Goal: Information Seeking & Learning: Learn about a topic

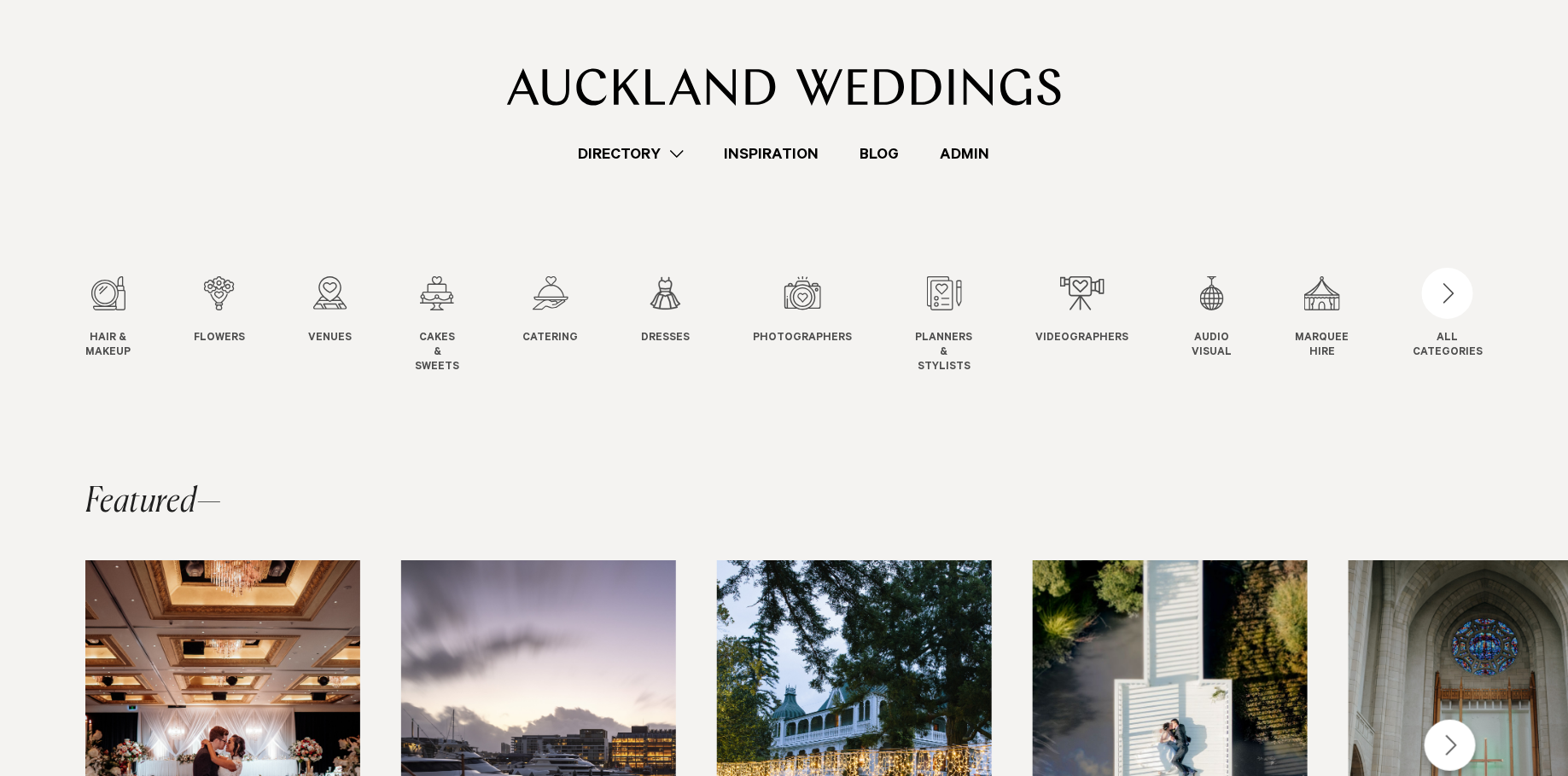
click at [973, 163] on link "Admin" at bounding box center [965, 154] width 90 height 23
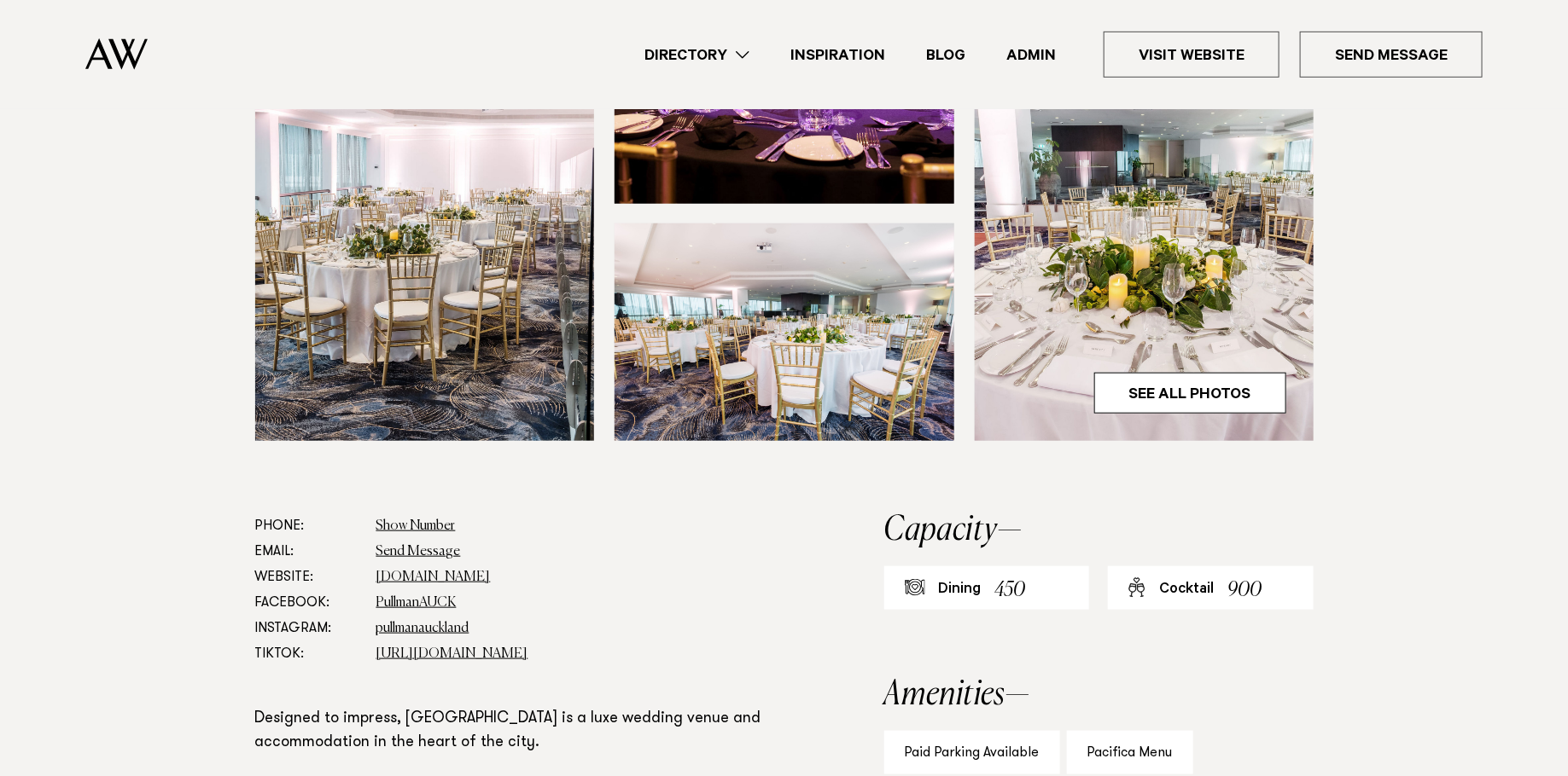
scroll to position [556, 0]
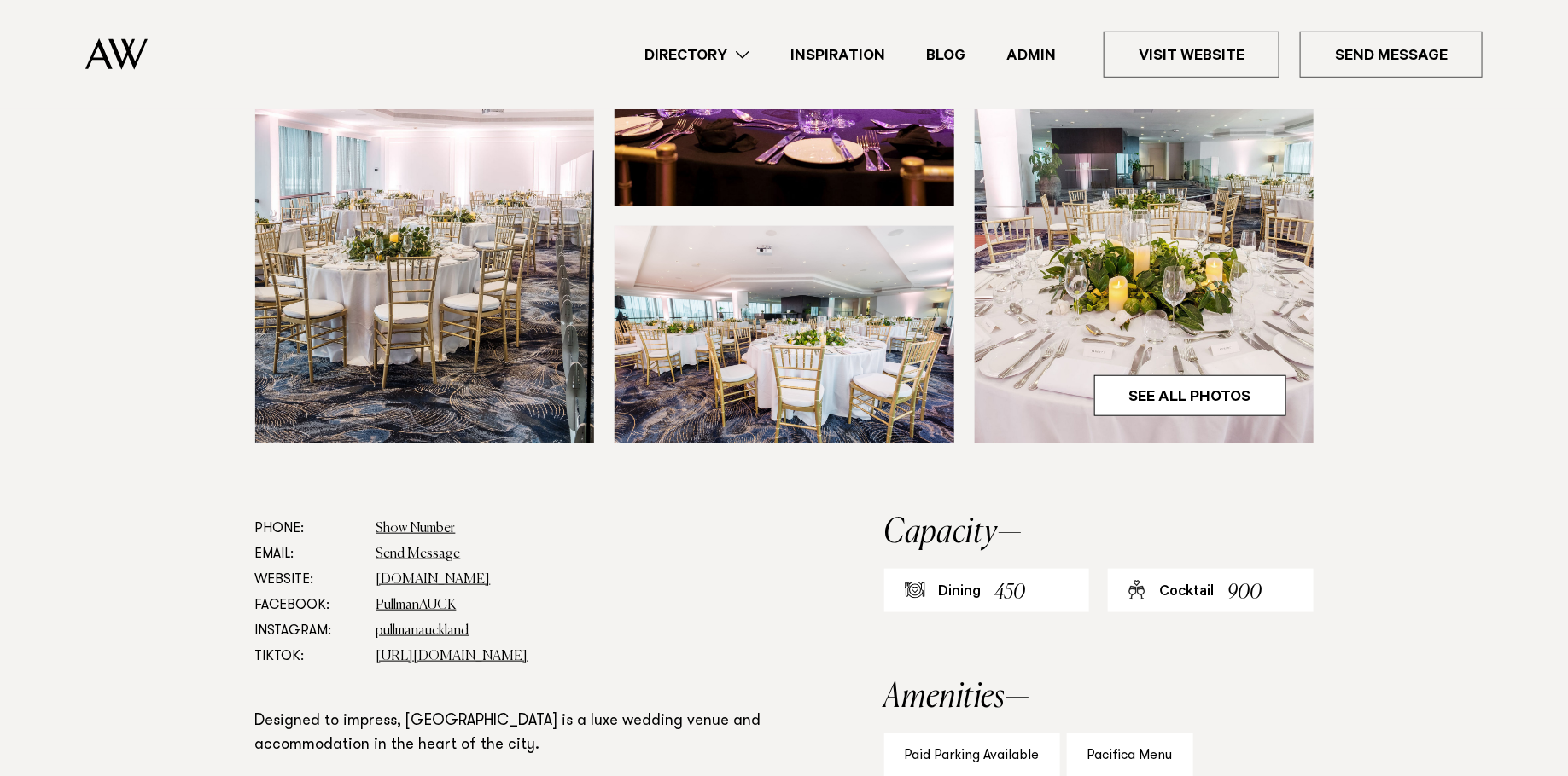
click at [1045, 62] on link "Admin" at bounding box center [1031, 55] width 90 height 23
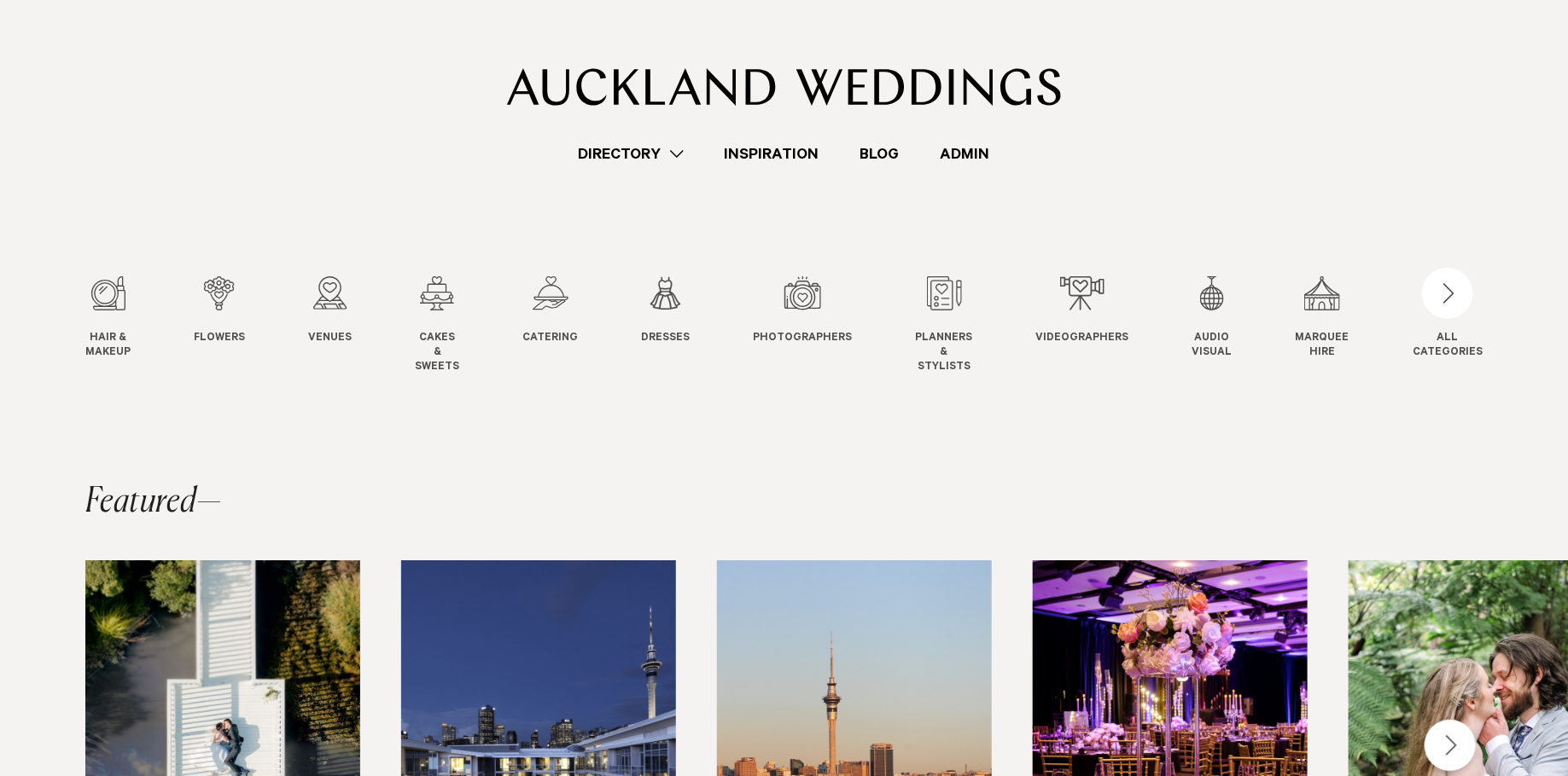
click at [895, 151] on link "Blog" at bounding box center [880, 154] width 80 height 23
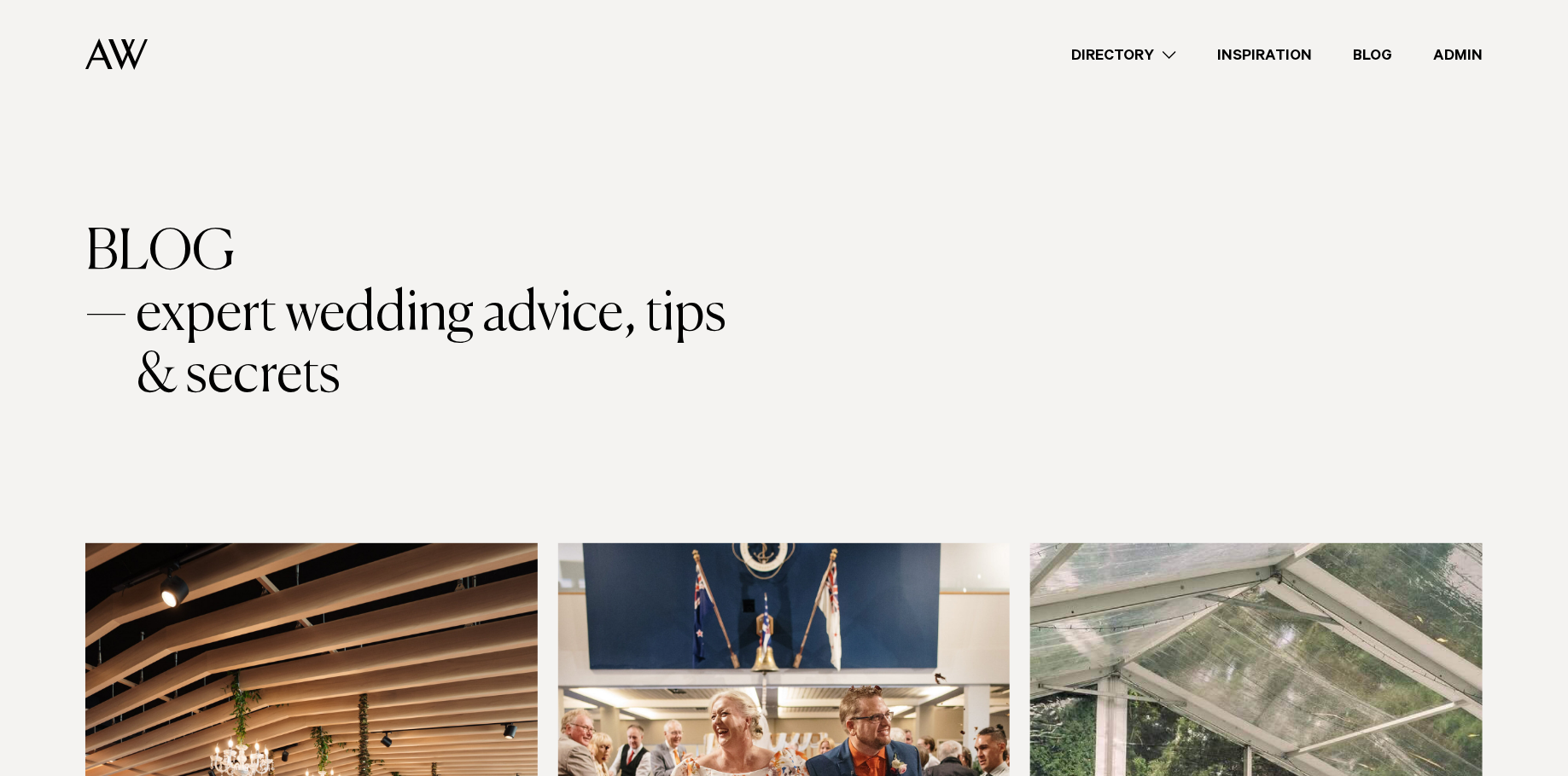
click at [1446, 48] on link "Admin" at bounding box center [1457, 55] width 90 height 23
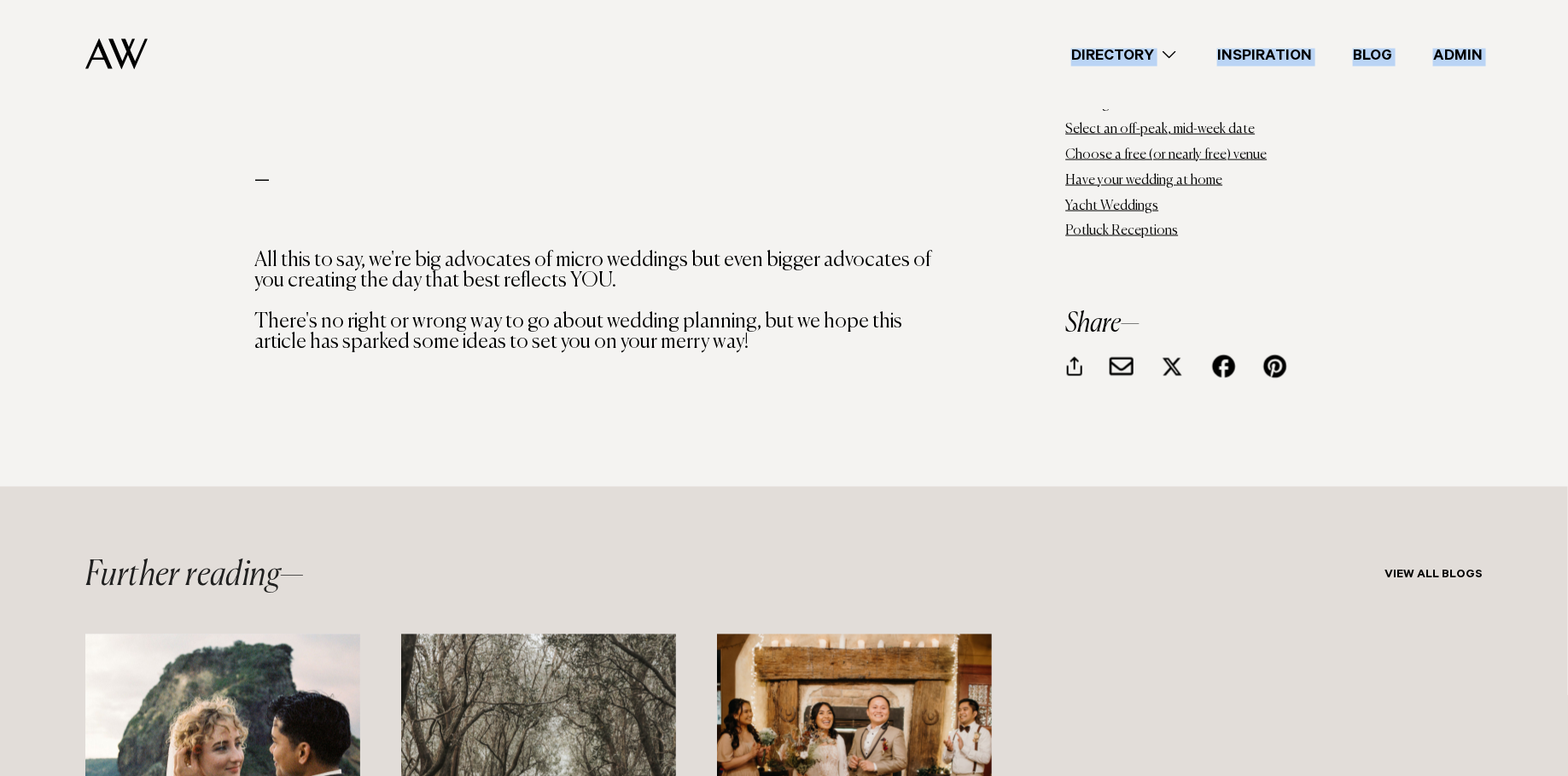
scroll to position [28876, 0]
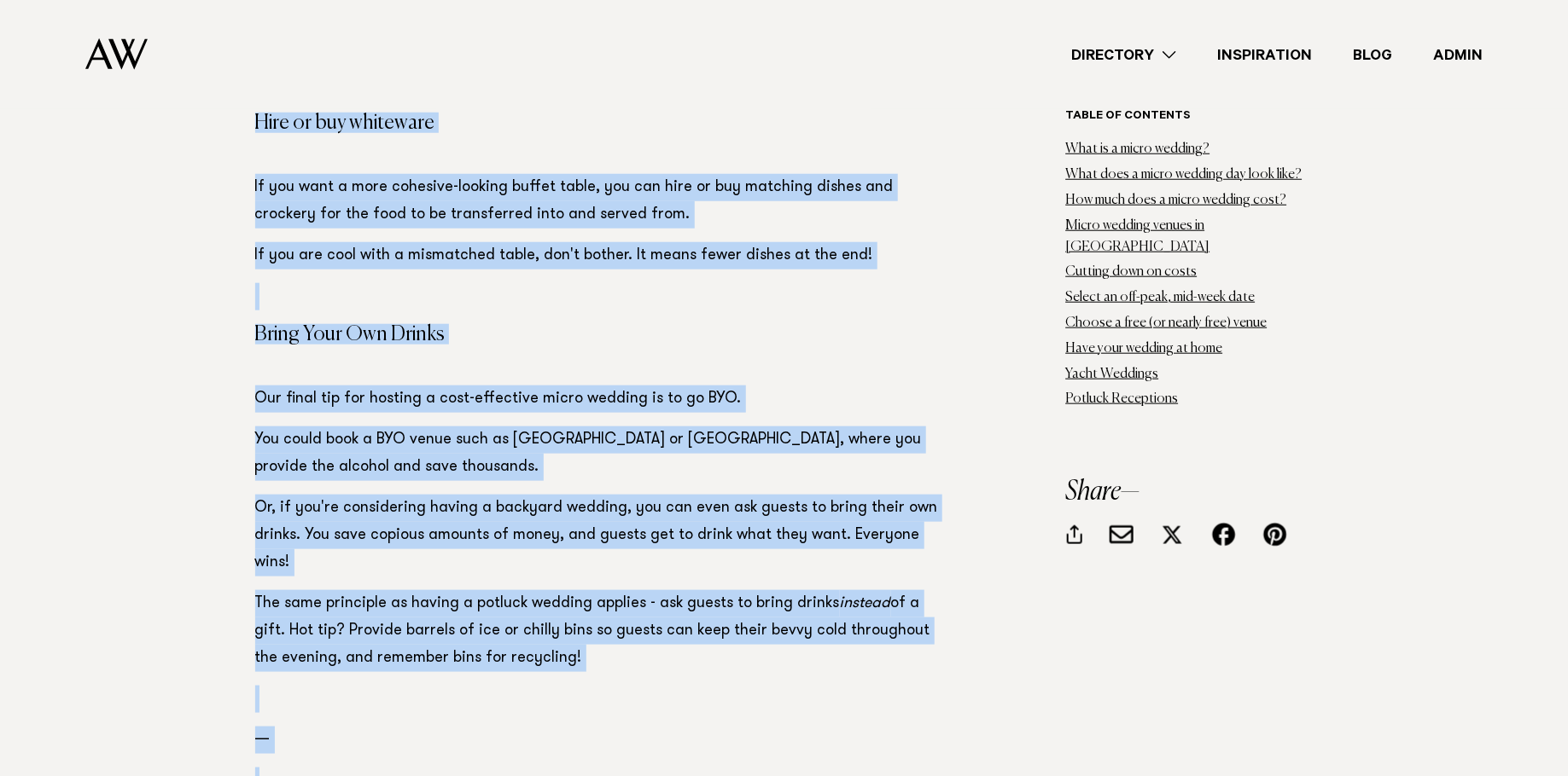
drag, startPoint x: 246, startPoint y: 376, endPoint x: 816, endPoint y: 506, distance: 584.6
copy section "If you love the idea of an elopement but have too many besties to narrow the gu…"
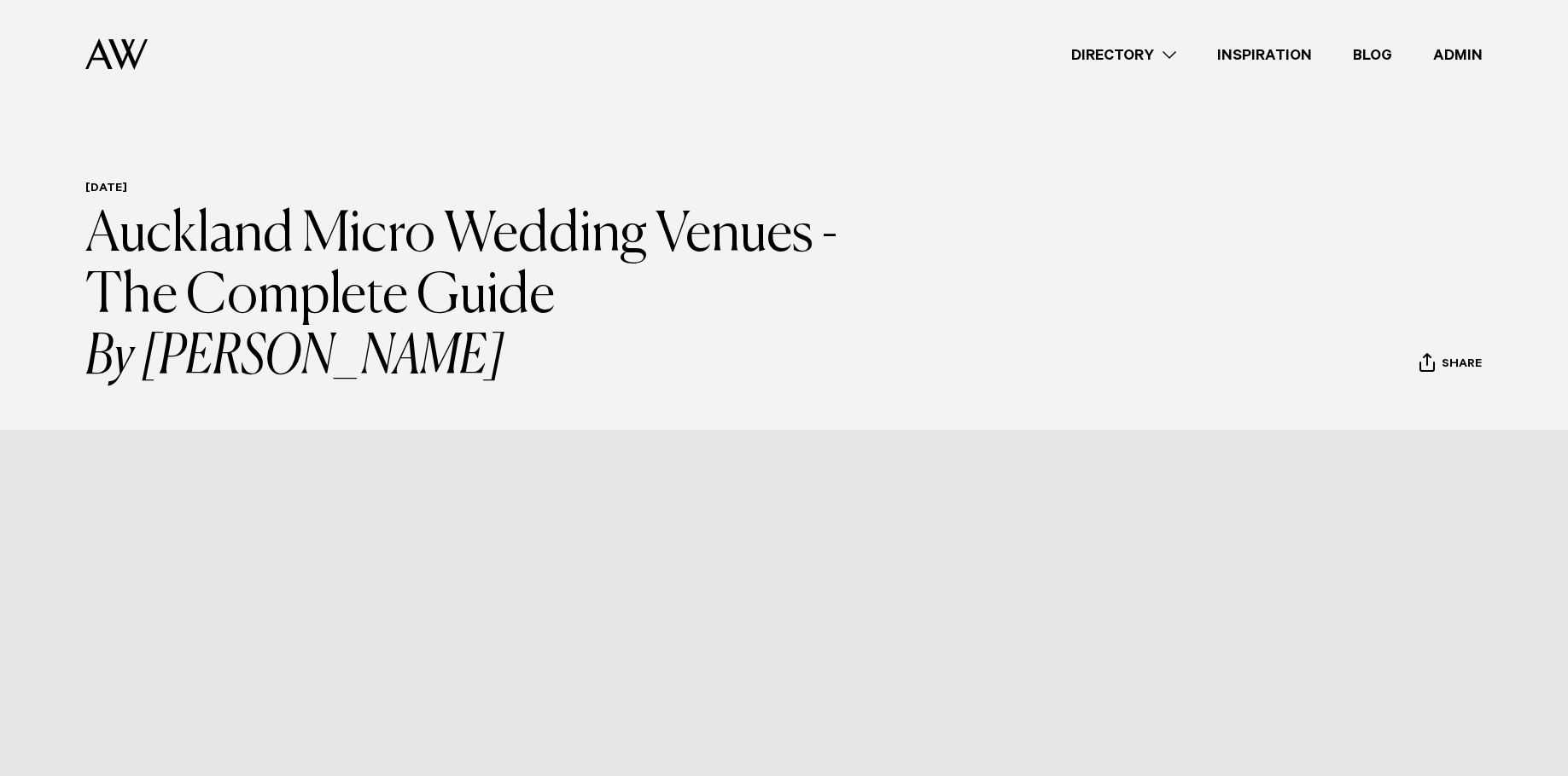
scroll to position [28870, 0]
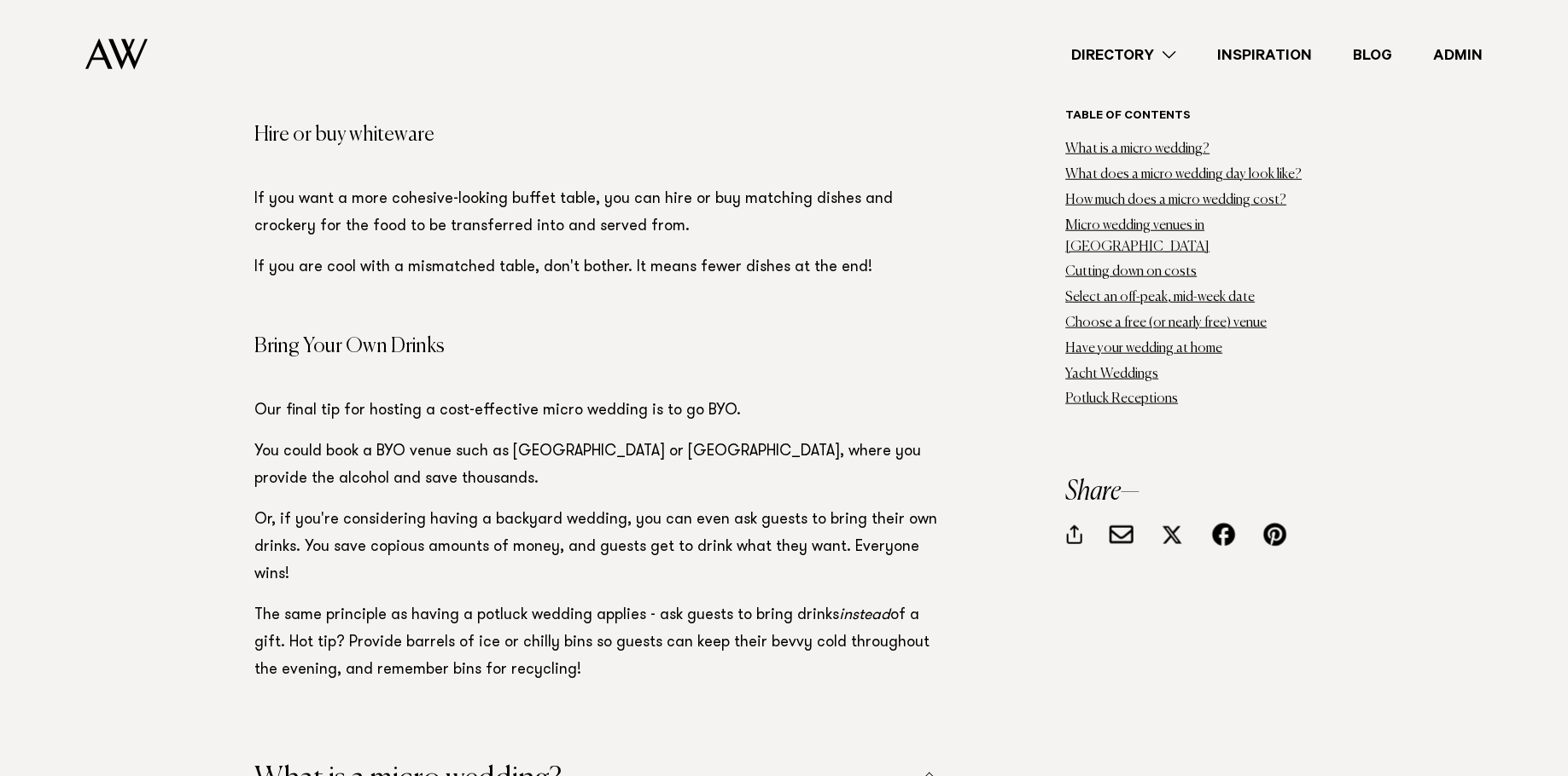
click at [379, 765] on button "What is a micro wedding?" at bounding box center [605, 779] width 700 height 30
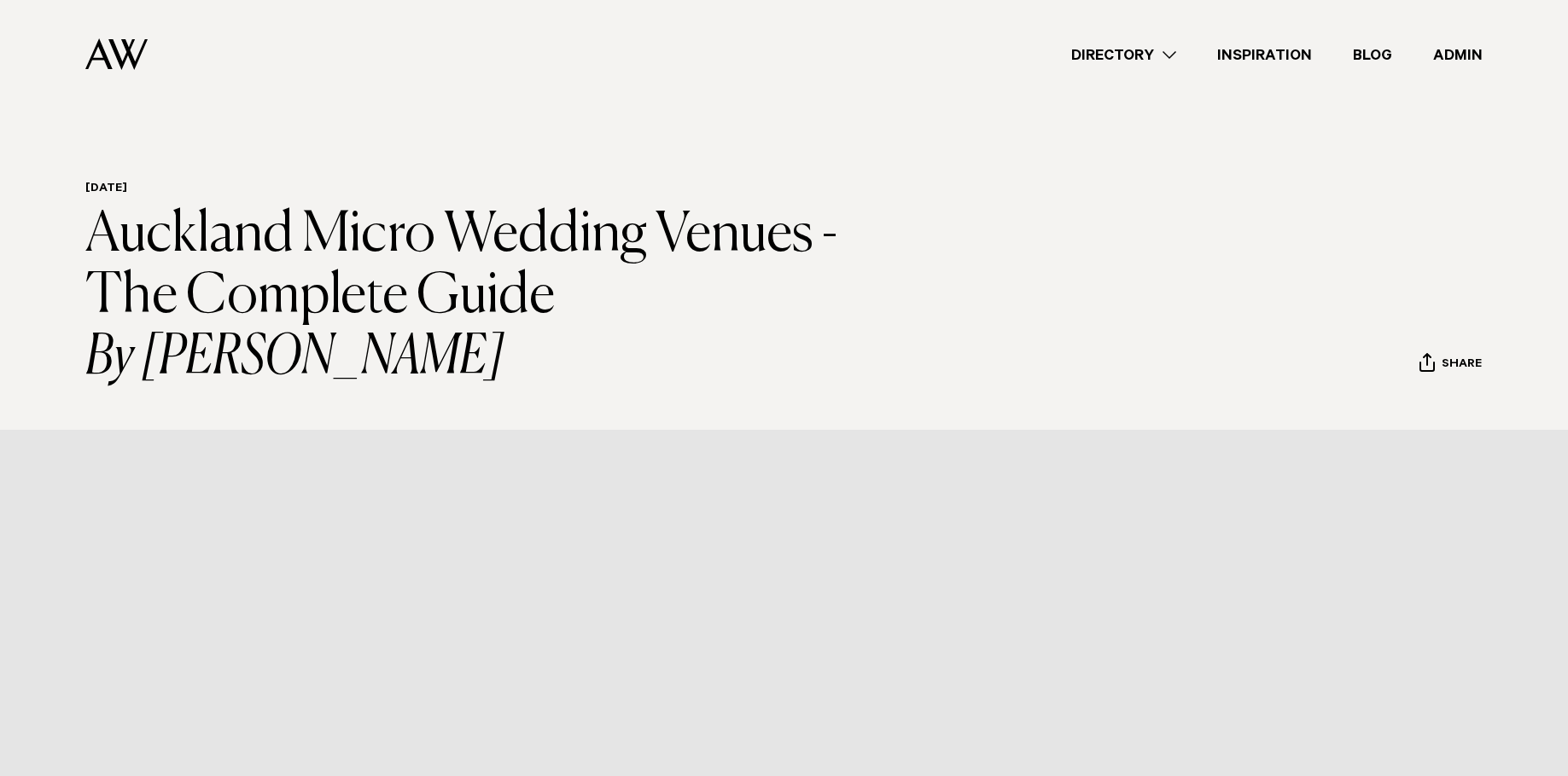
scroll to position [28859, 0]
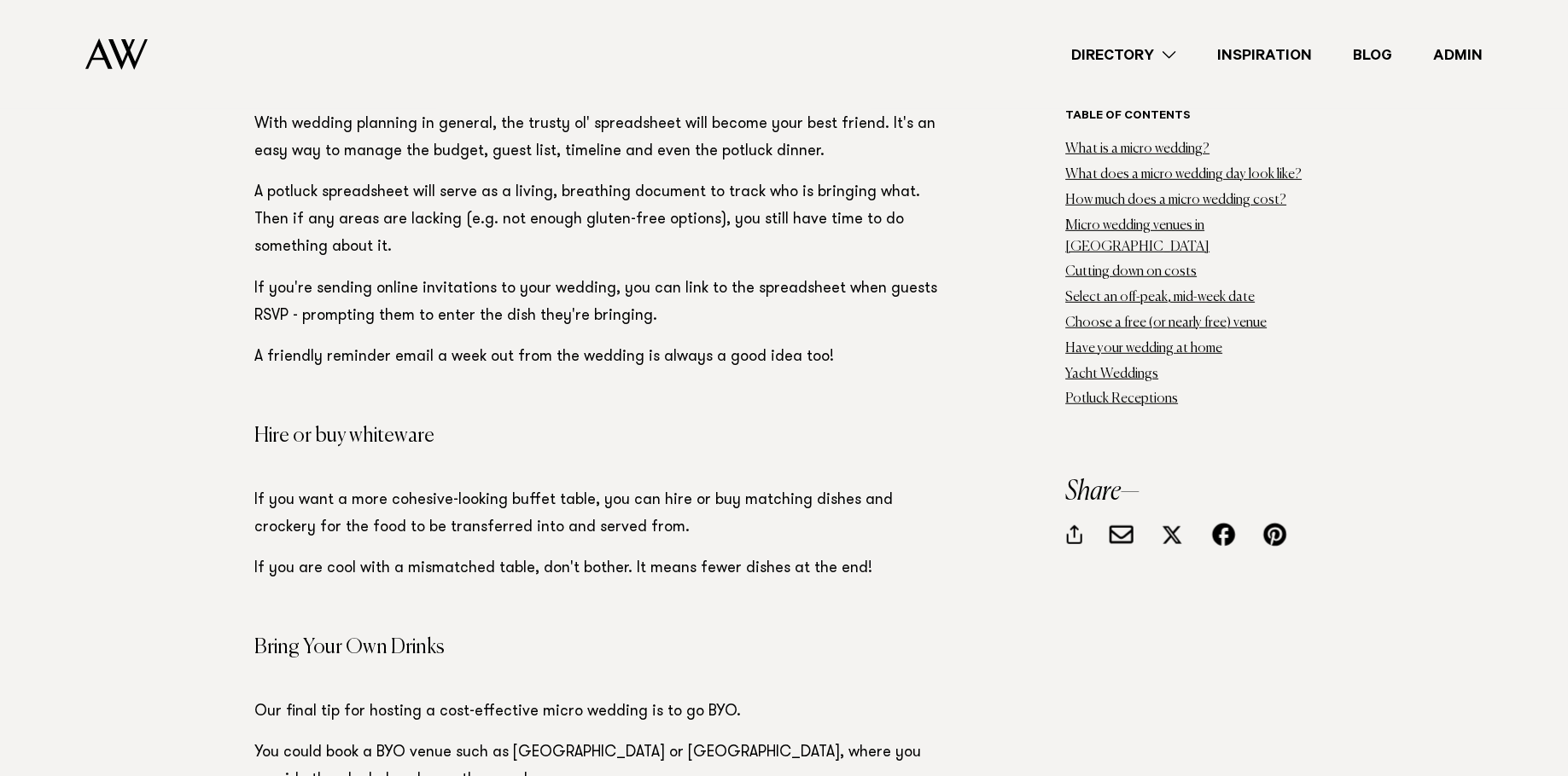
scroll to position [28561, 0]
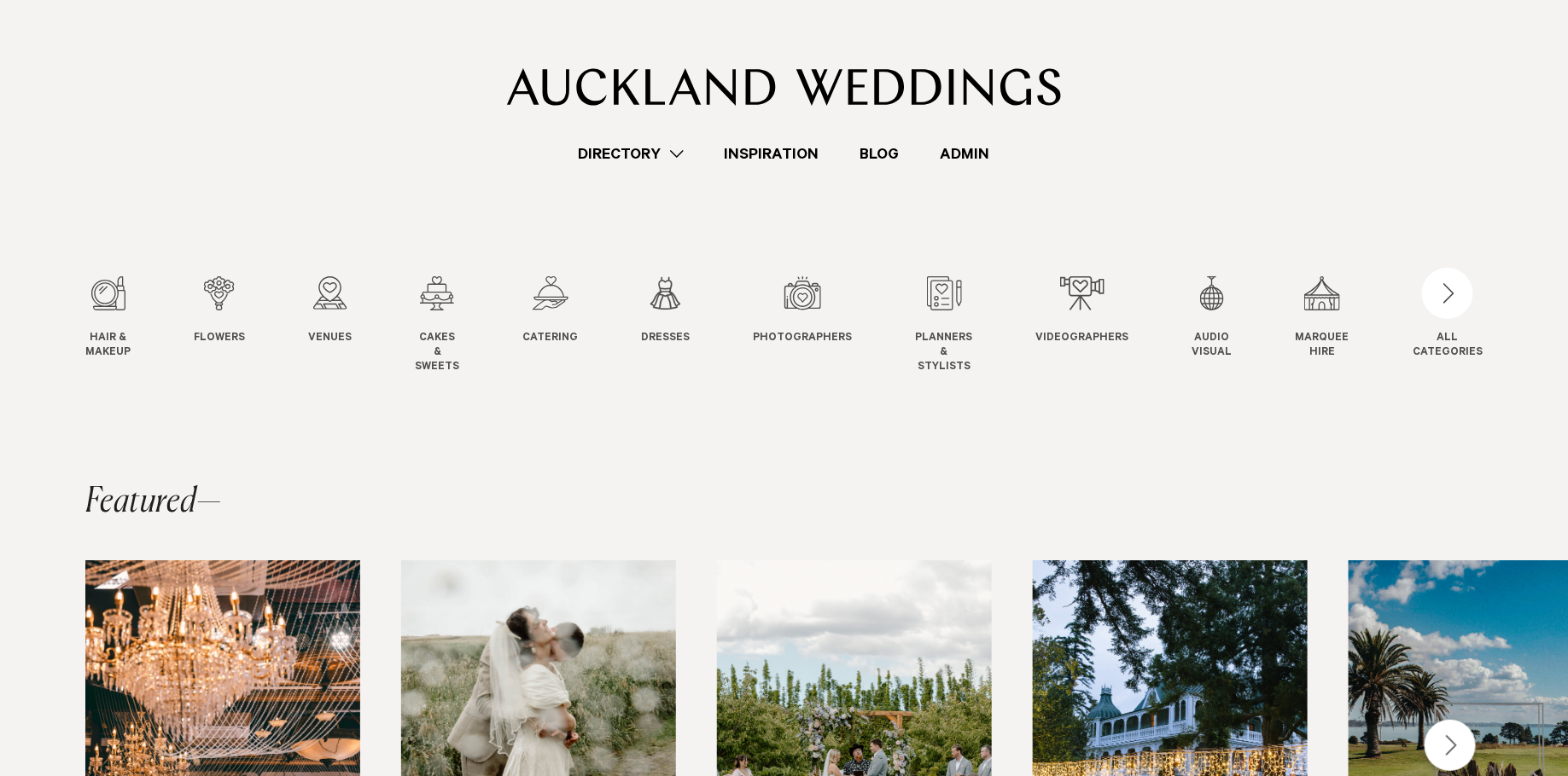
click at [966, 159] on link "Admin" at bounding box center [965, 154] width 90 height 23
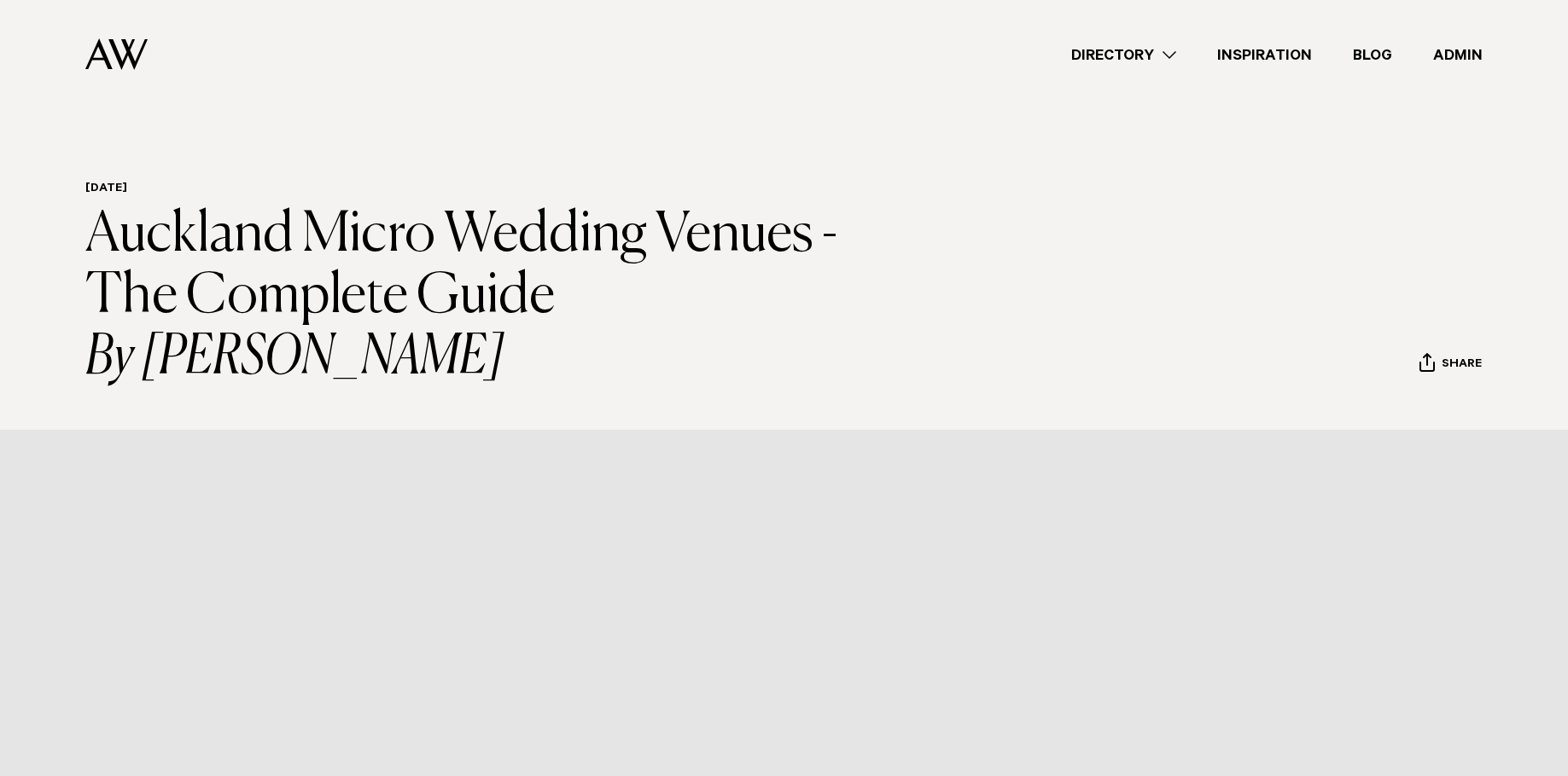
scroll to position [28555, 0]
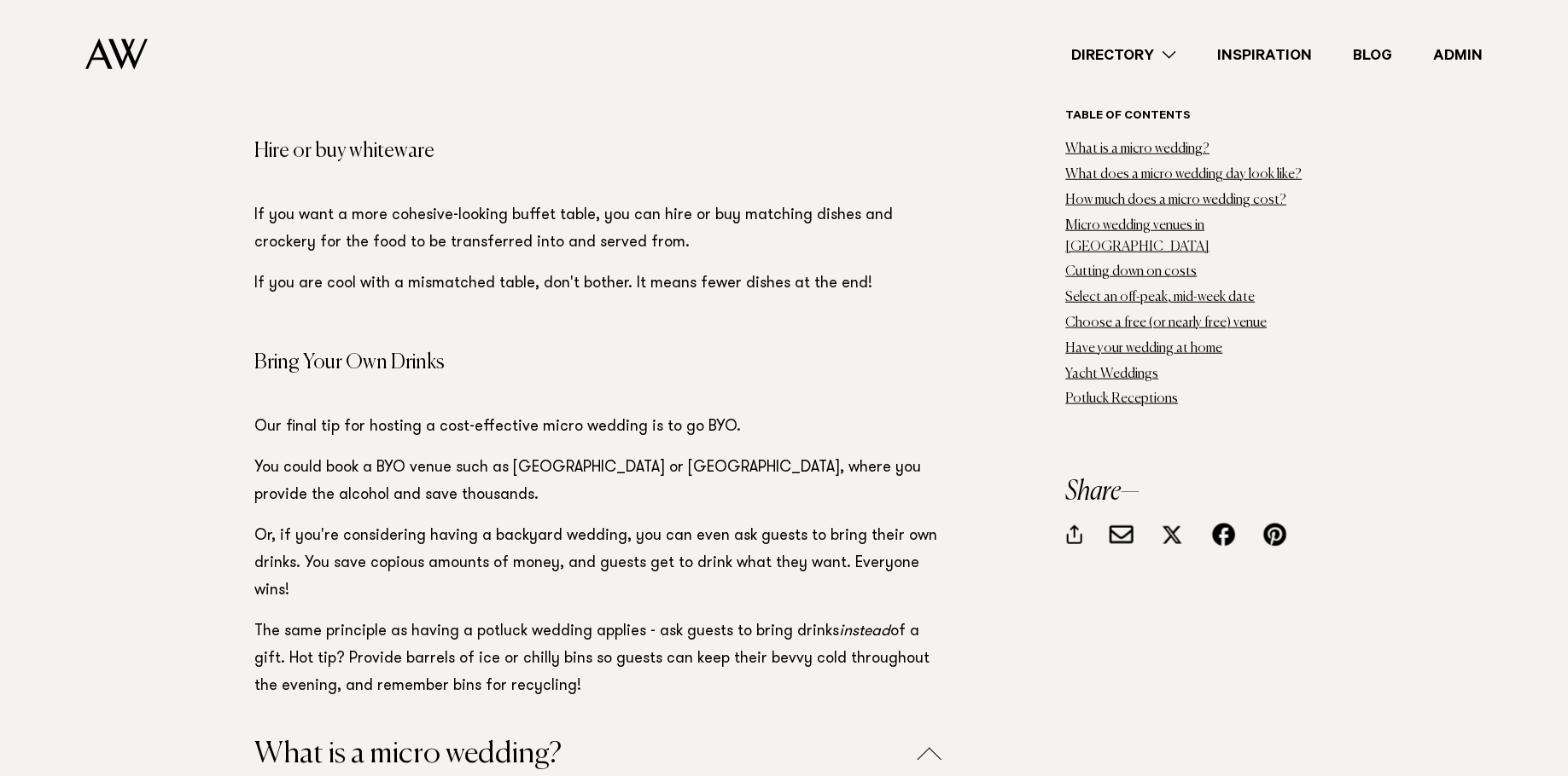
scroll to position [28849, 0]
click at [407, 739] on button "What is a micro wedding?" at bounding box center [605, 753] width 700 height 30
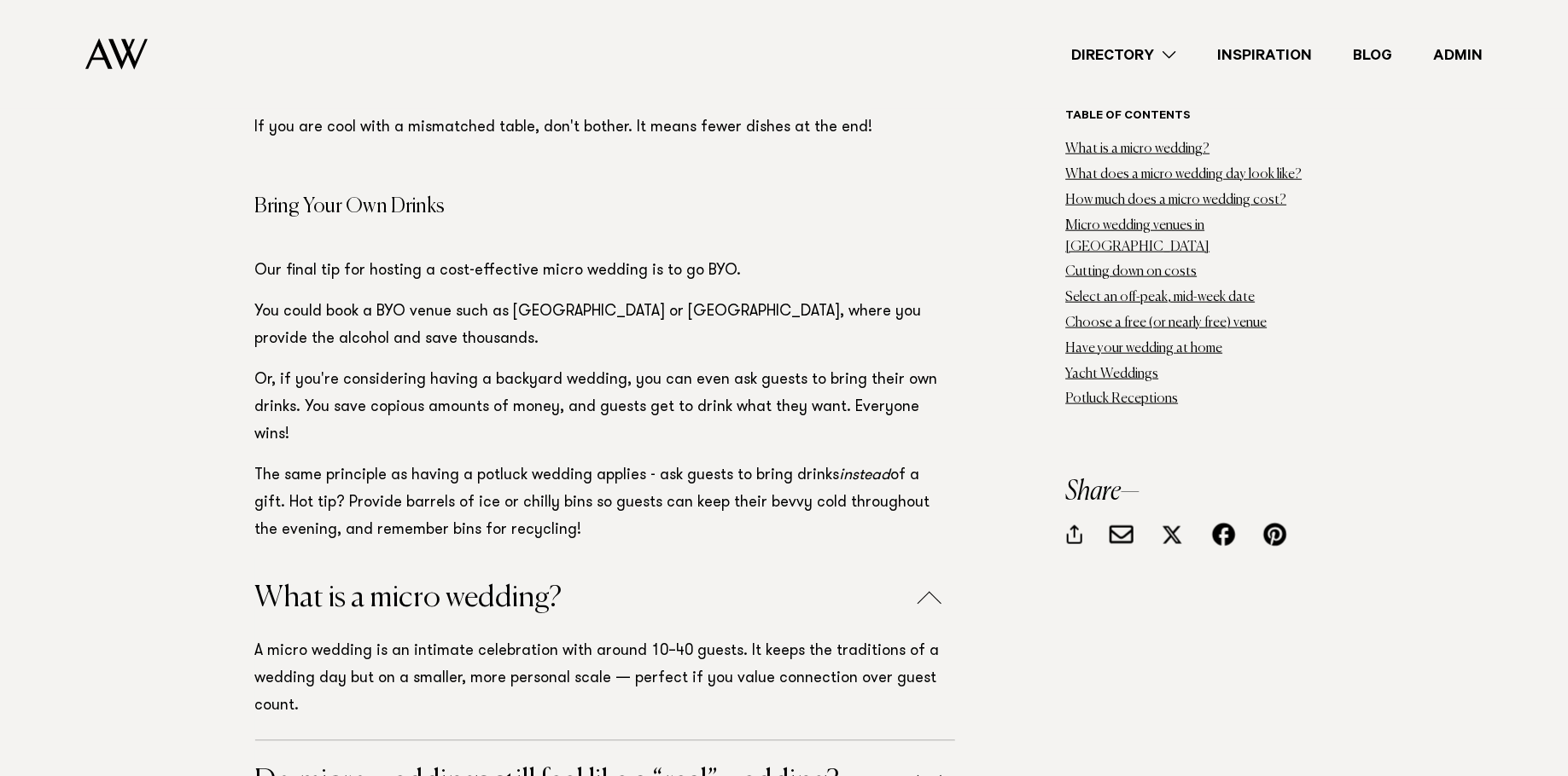
scroll to position [29070, 0]
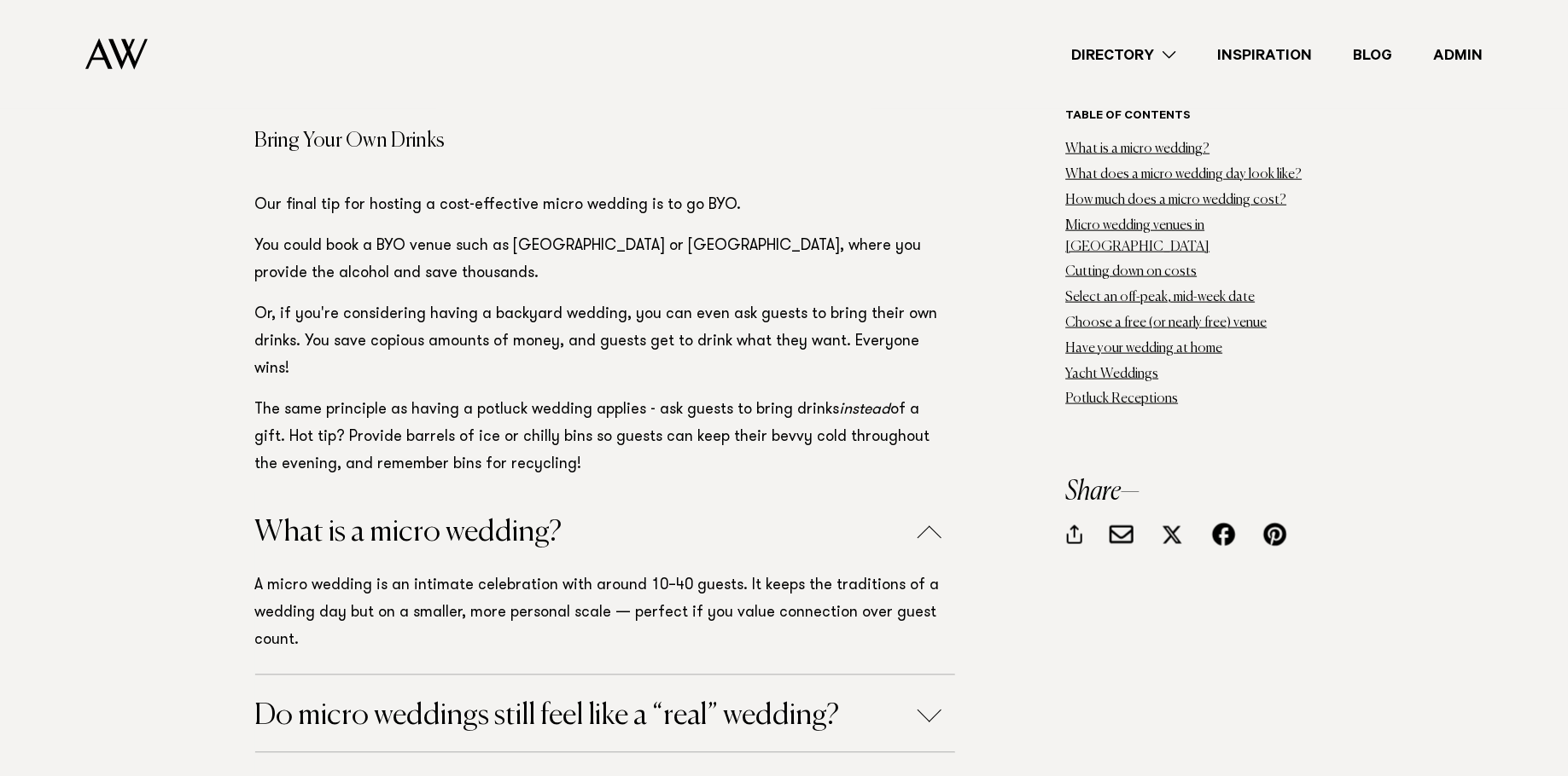
click at [410, 702] on button "Do micro weddings still feel like a “real” wedding?" at bounding box center [605, 716] width 700 height 30
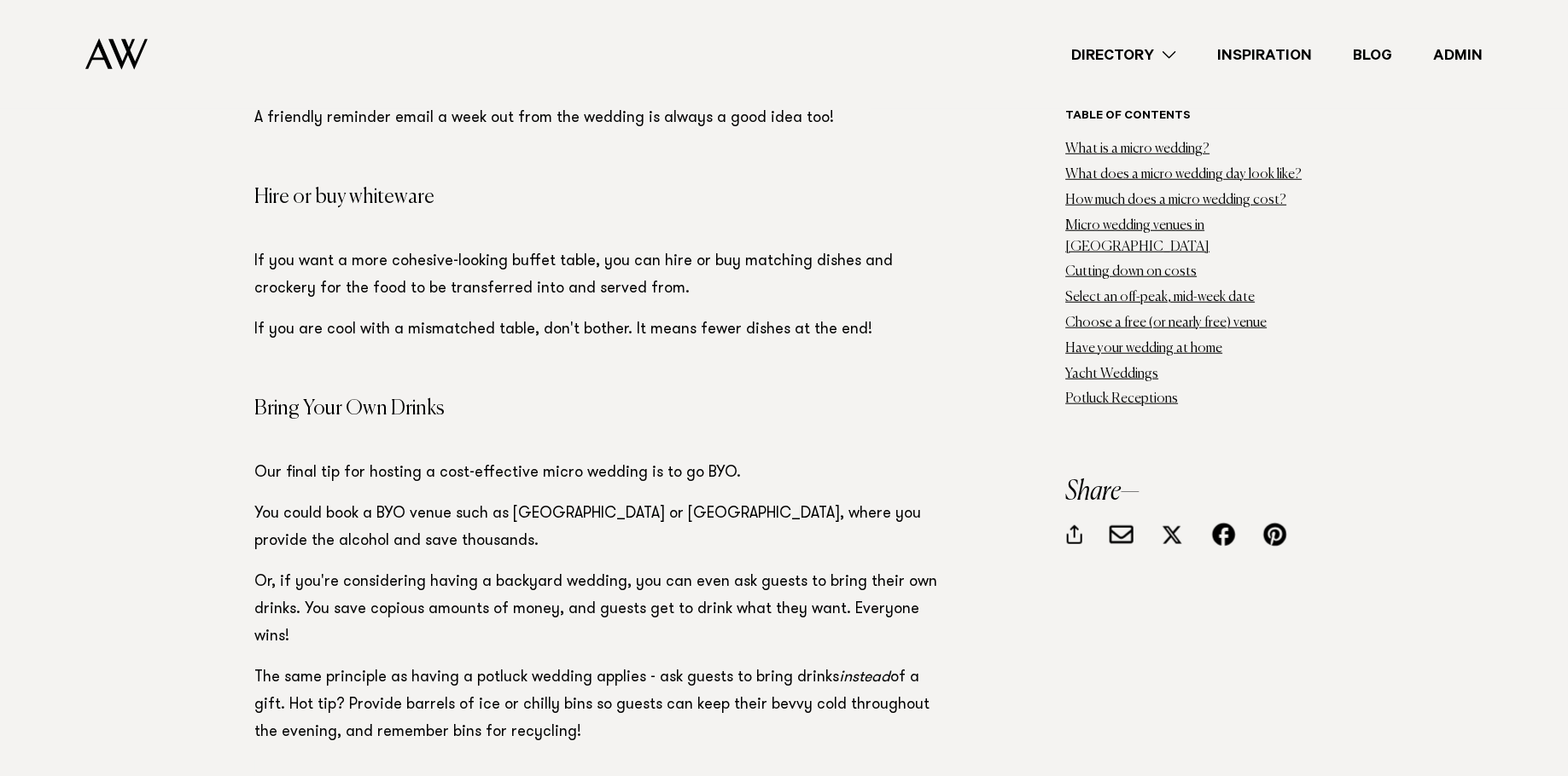
scroll to position [28799, 0]
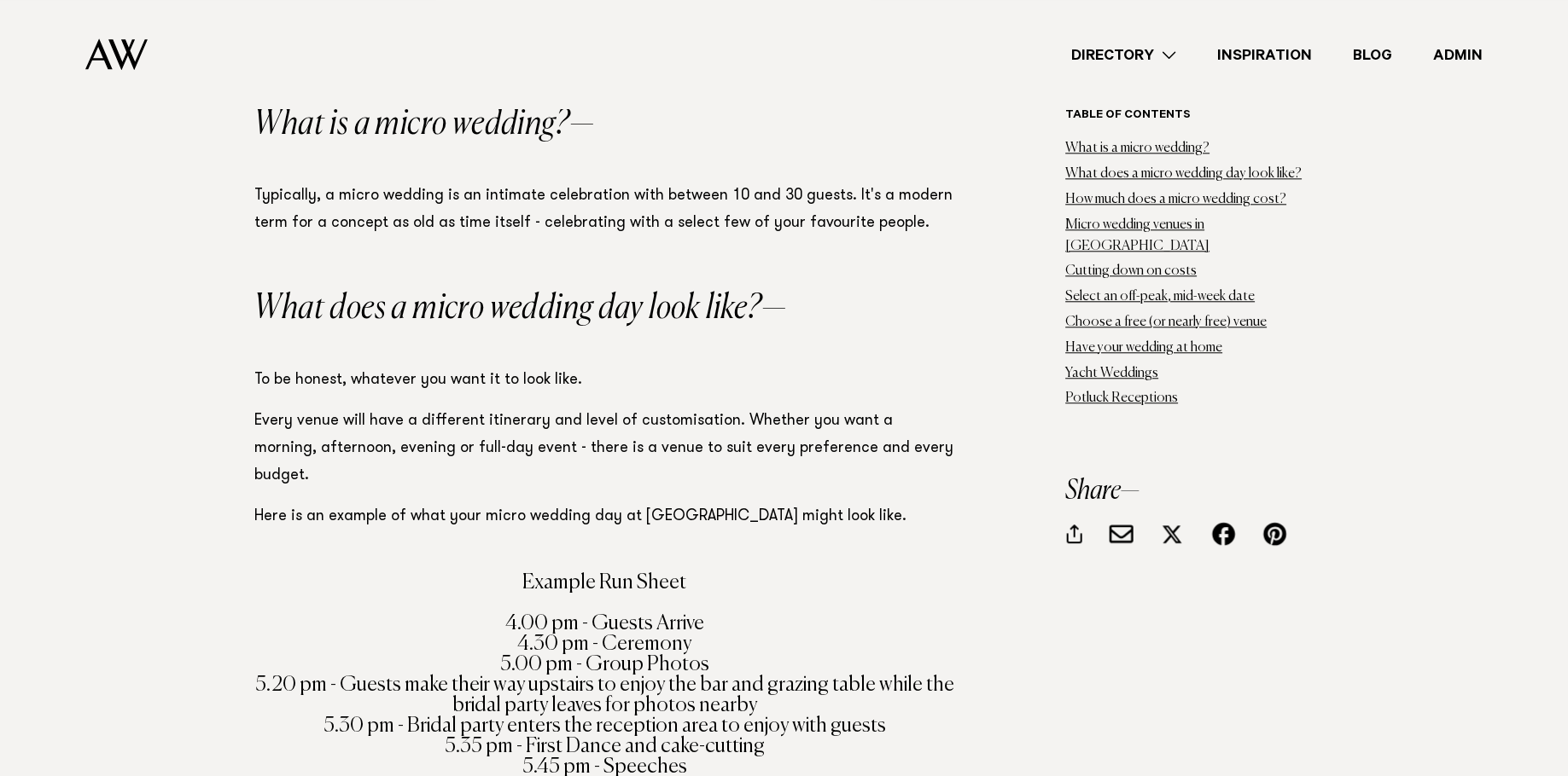
scroll to position [1940, 0]
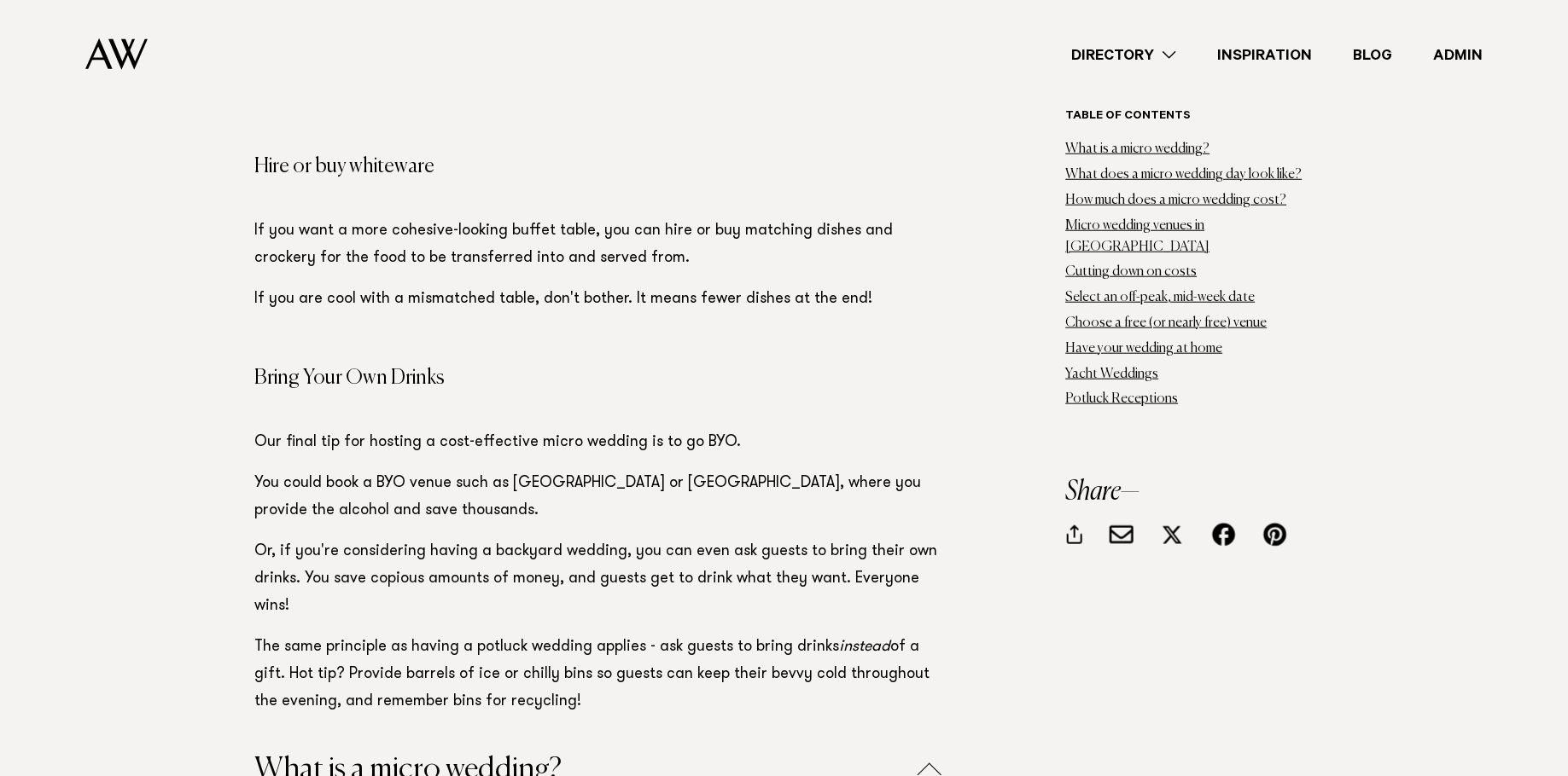
scroll to position [28834, 0]
click at [407, 753] on button "What is a micro wedding?" at bounding box center [605, 767] width 700 height 30
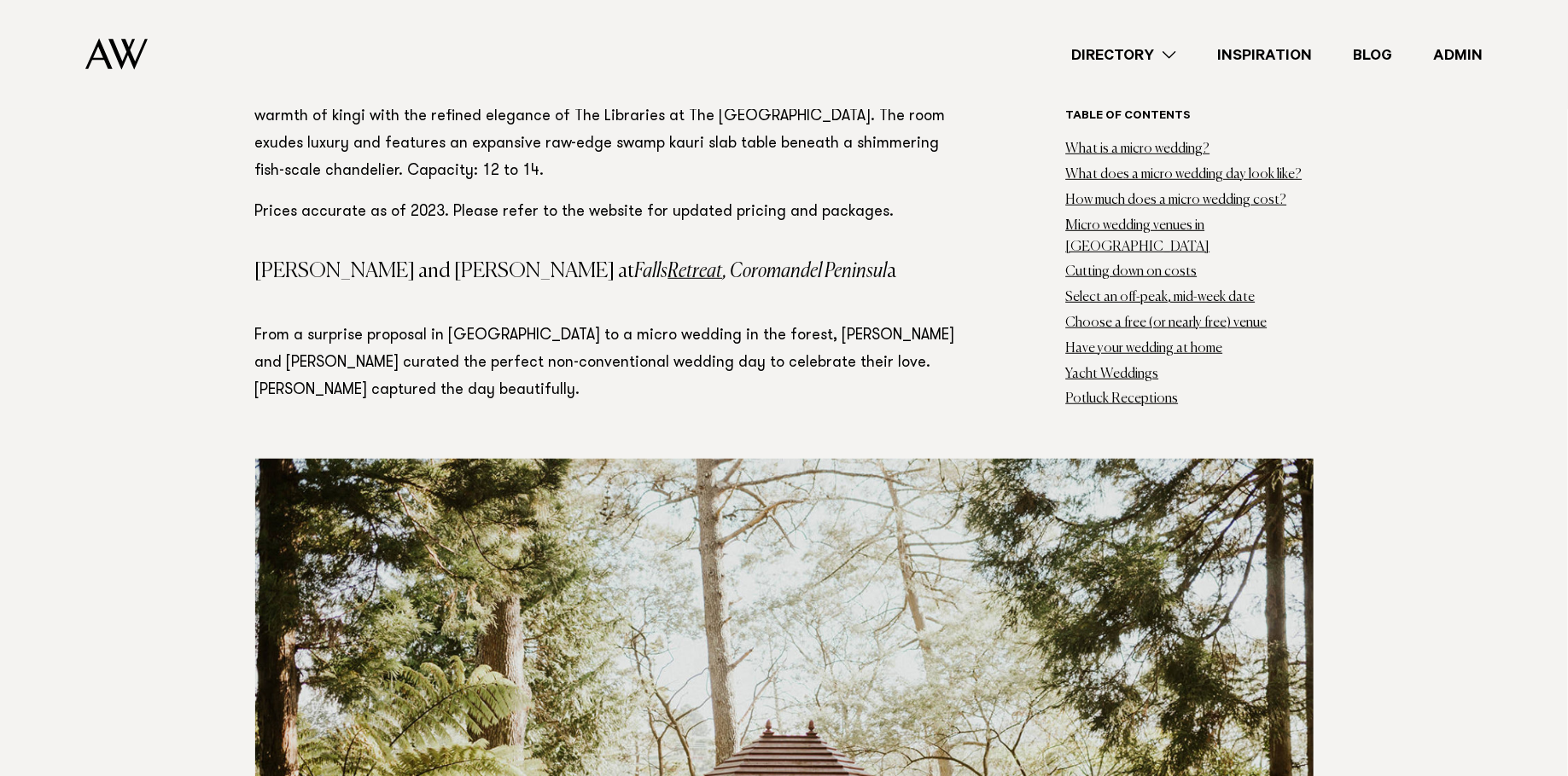
scroll to position [19295, 0]
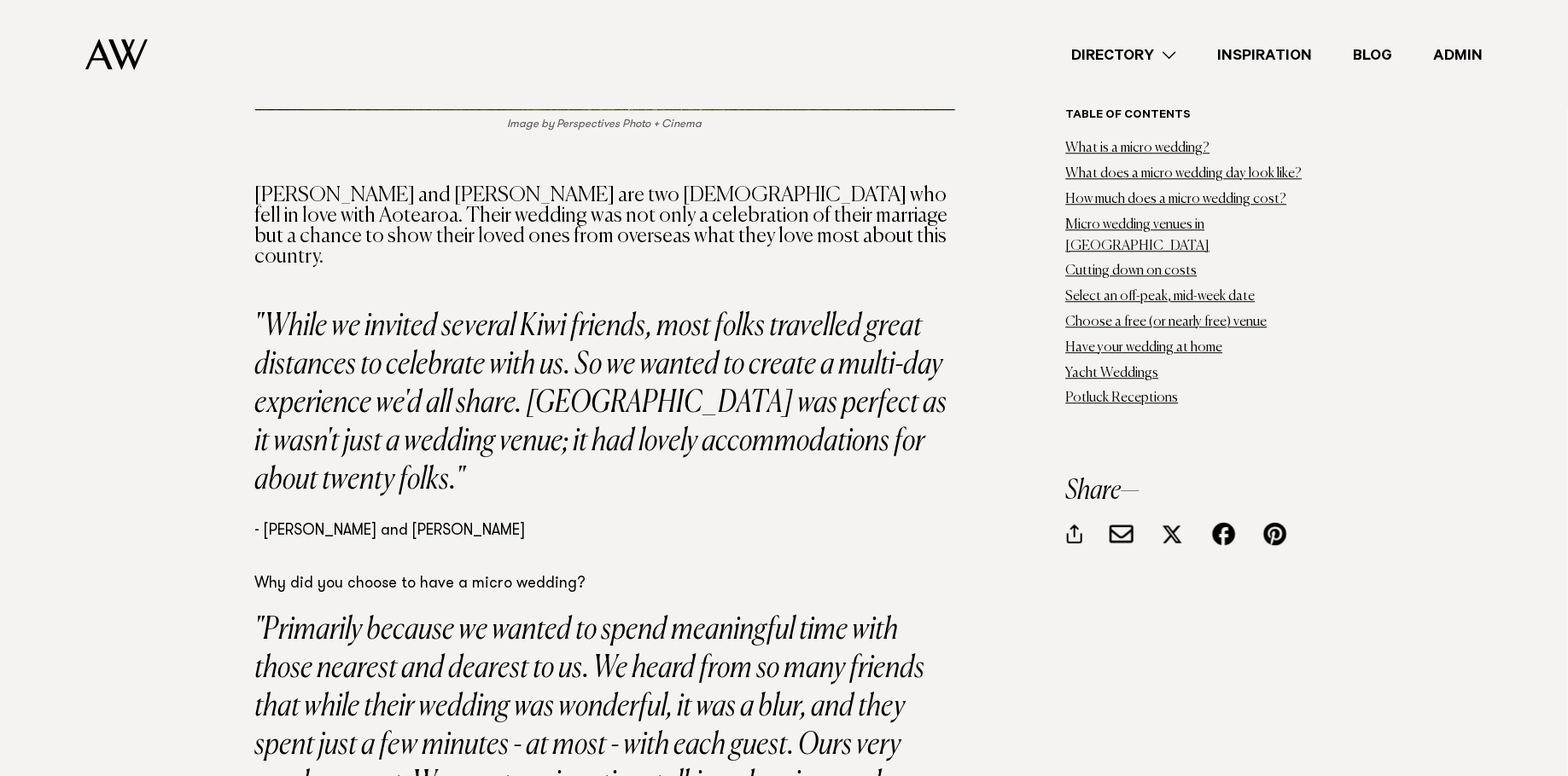
scroll to position [20871, 0]
